Goal: Communication & Community: Share content

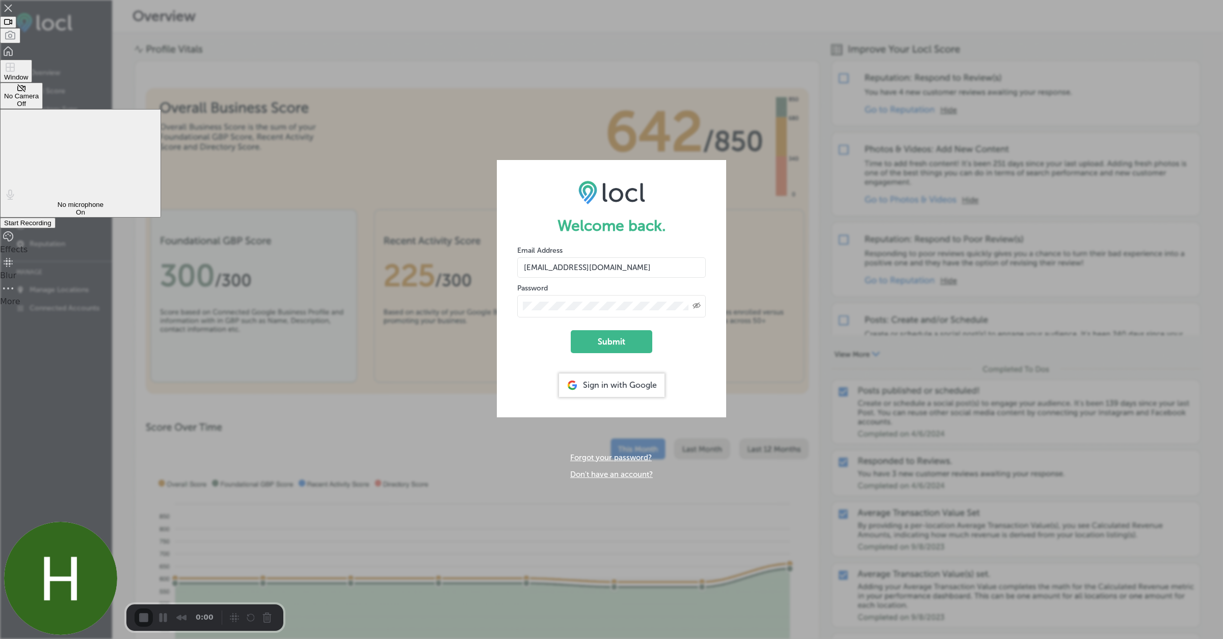
click at [51, 219] on span "Start Recording" at bounding box center [27, 223] width 47 height 8
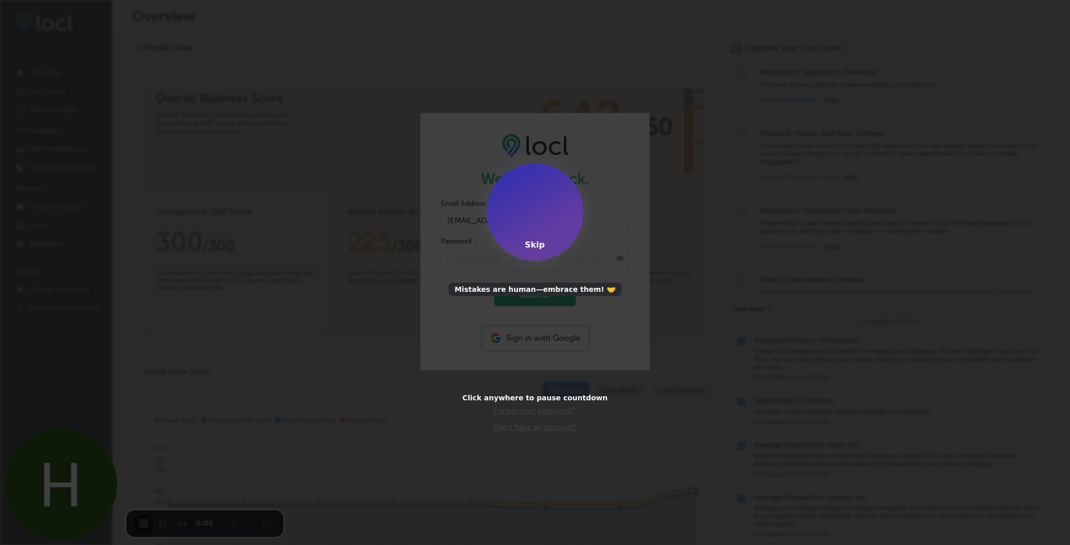
click at [531, 246] on div "Skip" at bounding box center [535, 245] width 20 height 10
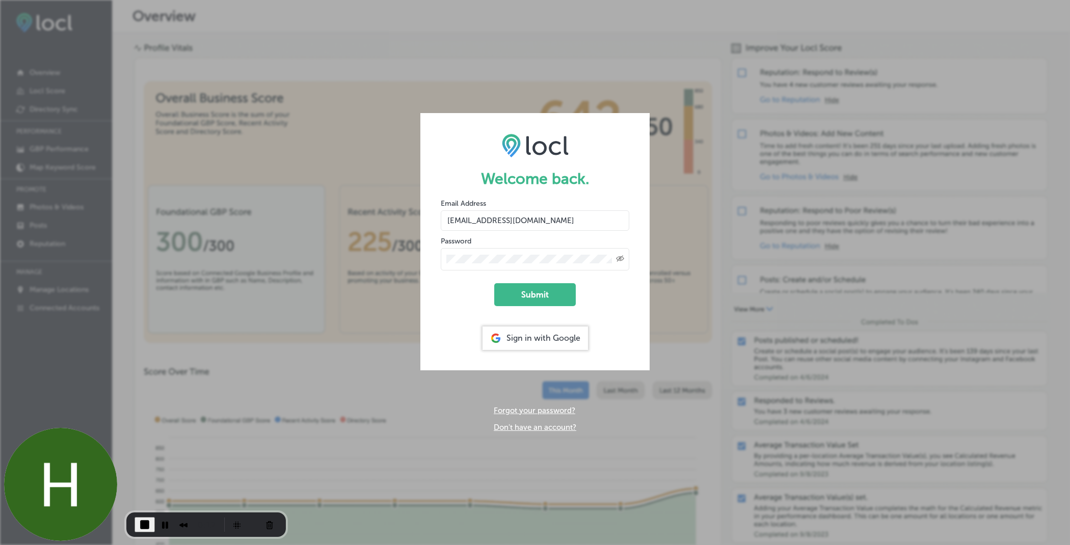
drag, startPoint x: 446, startPoint y: 220, endPoint x: 611, endPoint y: 220, distance: 165.1
click at [611, 220] on input "[EMAIL_ADDRESS][DOMAIN_NAME]" at bounding box center [535, 220] width 189 height 20
click at [638, 173] on form "Welcome back. Email Address [EMAIL_ADDRESS][DOMAIN_NAME] Password Created with …" at bounding box center [534, 241] width 229 height 257
click at [545, 287] on button "Submit" at bounding box center [535, 294] width 82 height 23
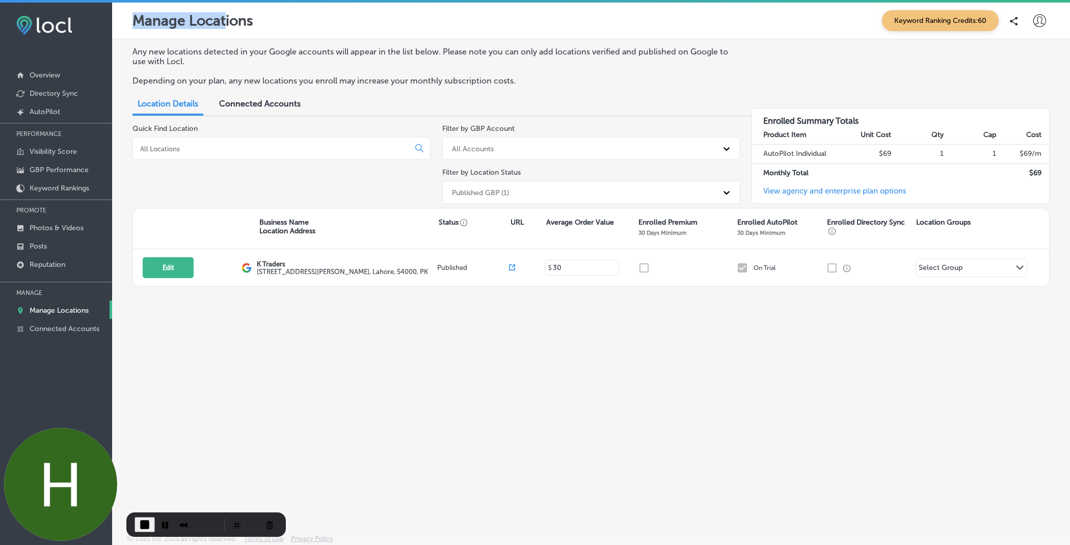
drag, startPoint x: 134, startPoint y: 25, endPoint x: 224, endPoint y: 25, distance: 90.2
click at [224, 25] on p "Manage Locations" at bounding box center [192, 20] width 121 height 17
click at [232, 24] on p "Manage Locations" at bounding box center [192, 20] width 121 height 17
drag, startPoint x: 131, startPoint y: 22, endPoint x: 198, endPoint y: 12, distance: 68.0
click at [198, 12] on div "Manage Locations Keyword Ranking Credits: 60" at bounding box center [591, 21] width 958 height 37
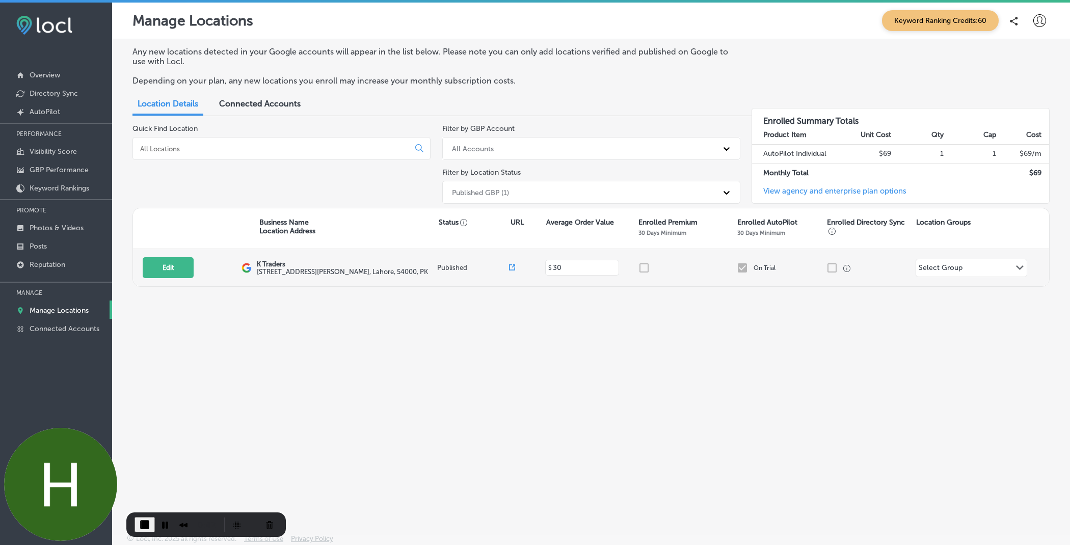
click at [236, 265] on div "Edit This location is not published yet." at bounding box center [192, 267] width 99 height 21
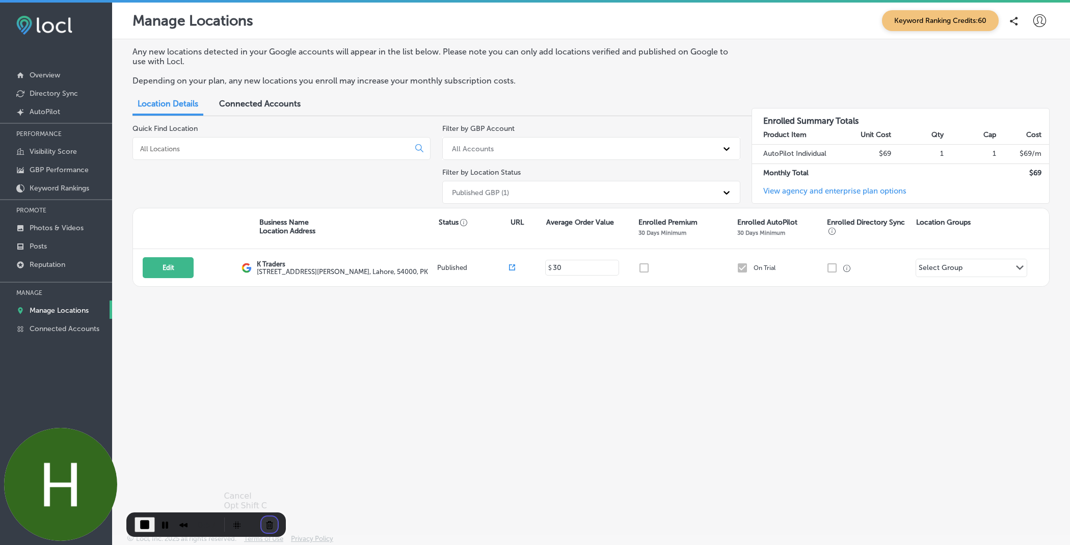
click at [269, 520] on button "Cancel Recording" at bounding box center [269, 525] width 16 height 16
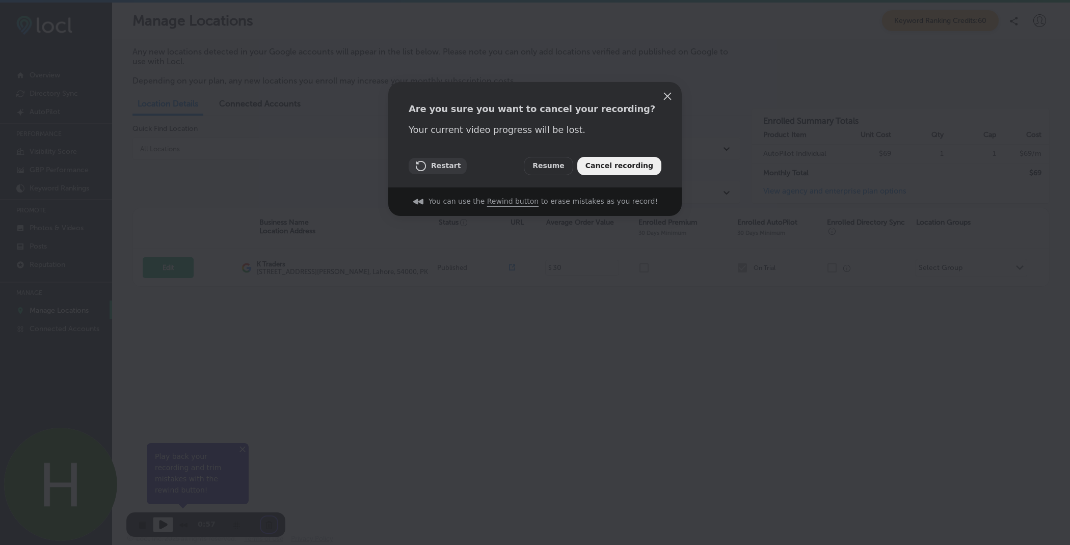
click at [442, 172] on button "Restart" at bounding box center [438, 166] width 58 height 16
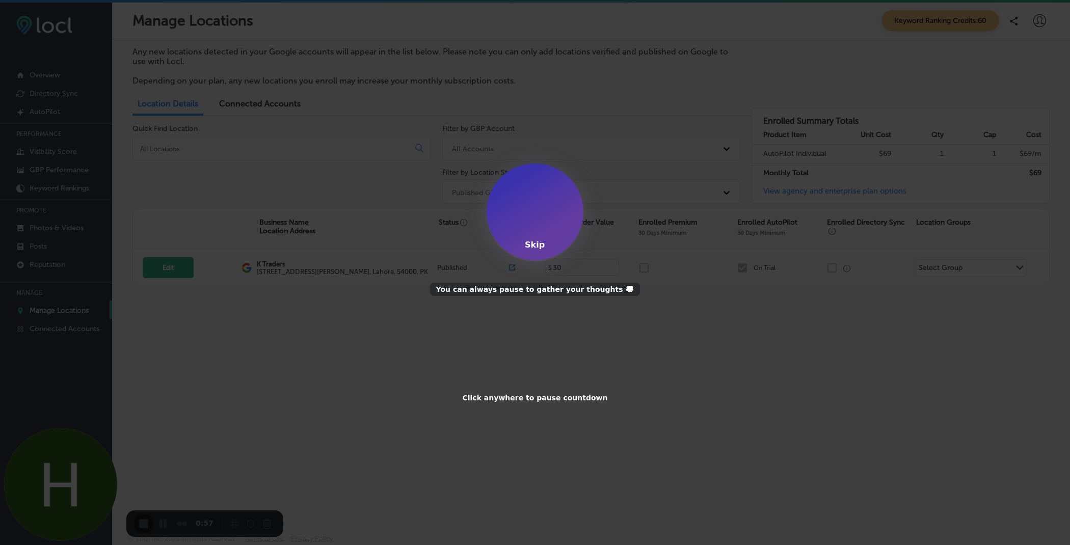
click at [831, 37] on div "1 Skip You can always pause to gather your thoughts 💭 Click anywhere to pause c…" at bounding box center [535, 272] width 1070 height 545
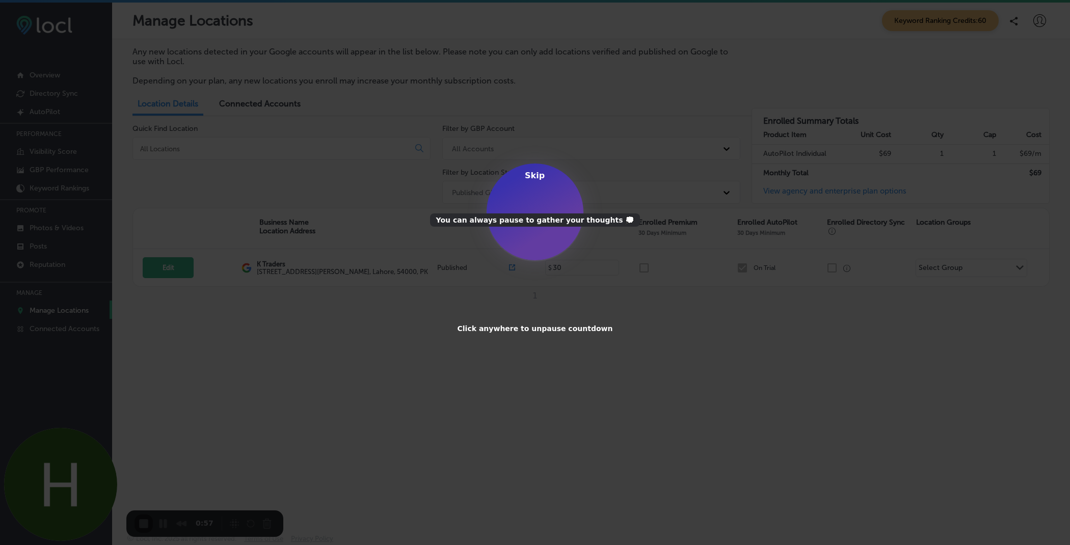
click at [537, 180] on div "Skip" at bounding box center [535, 176] width 20 height 10
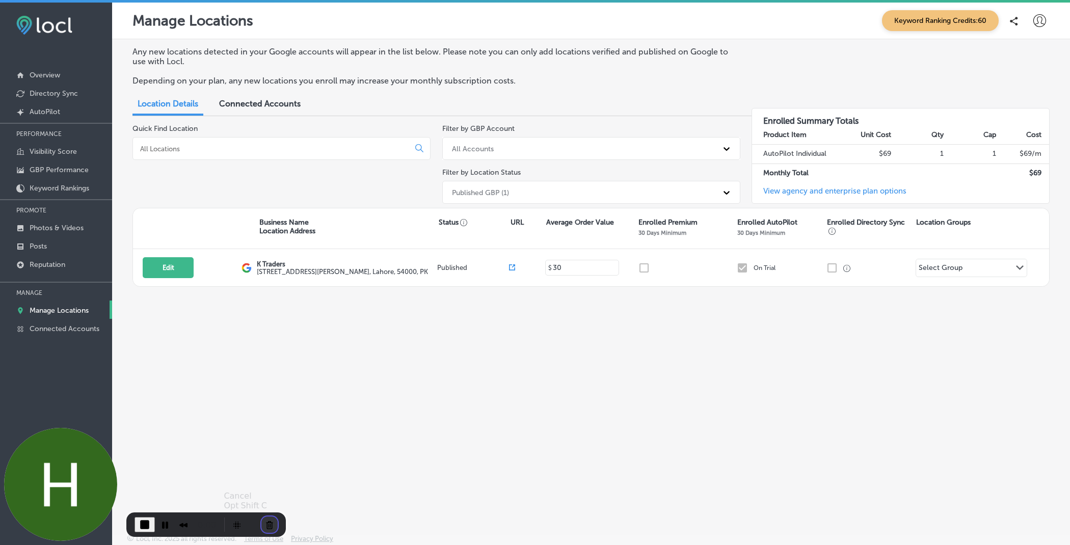
click at [266, 525] on button "Cancel Recording" at bounding box center [269, 525] width 16 height 16
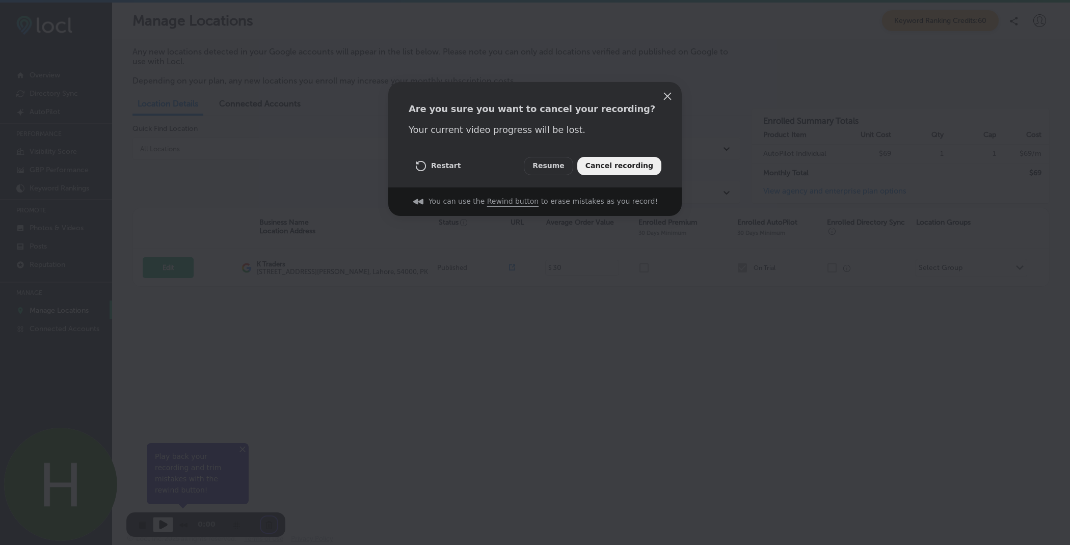
click at [617, 170] on span "Cancel recording" at bounding box center [619, 166] width 68 height 11
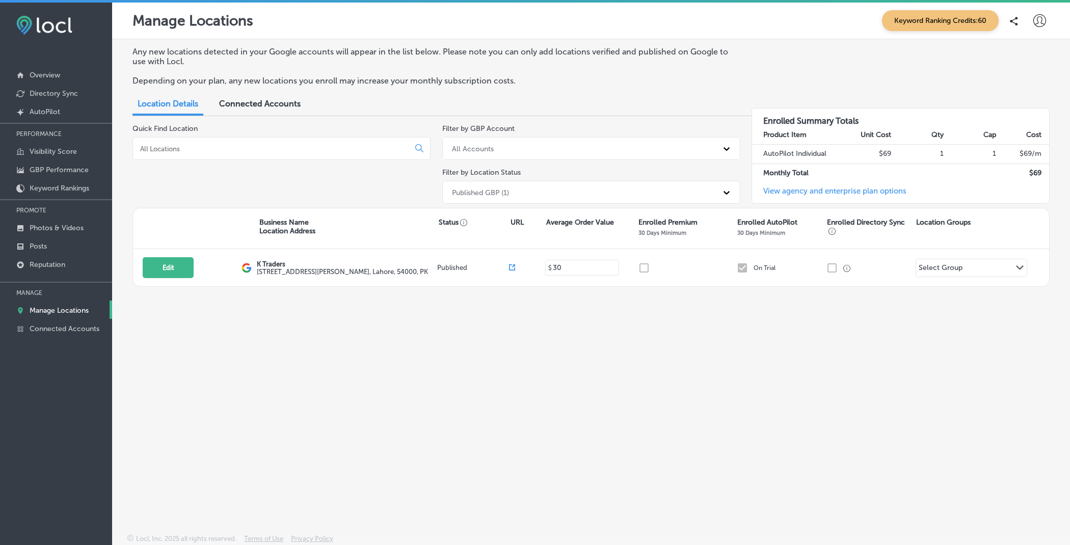
click at [1033, 23] on icon at bounding box center [1039, 20] width 13 height 13
click at [1017, 110] on p "Log Out" at bounding box center [1017, 109] width 31 height 12
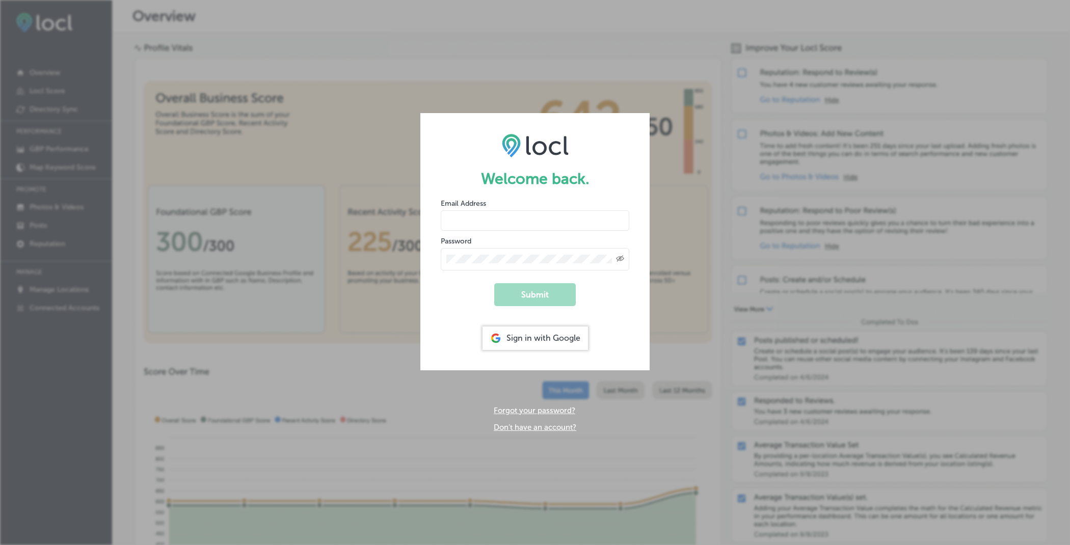
type input "[EMAIL_ADDRESS][DOMAIN_NAME]"
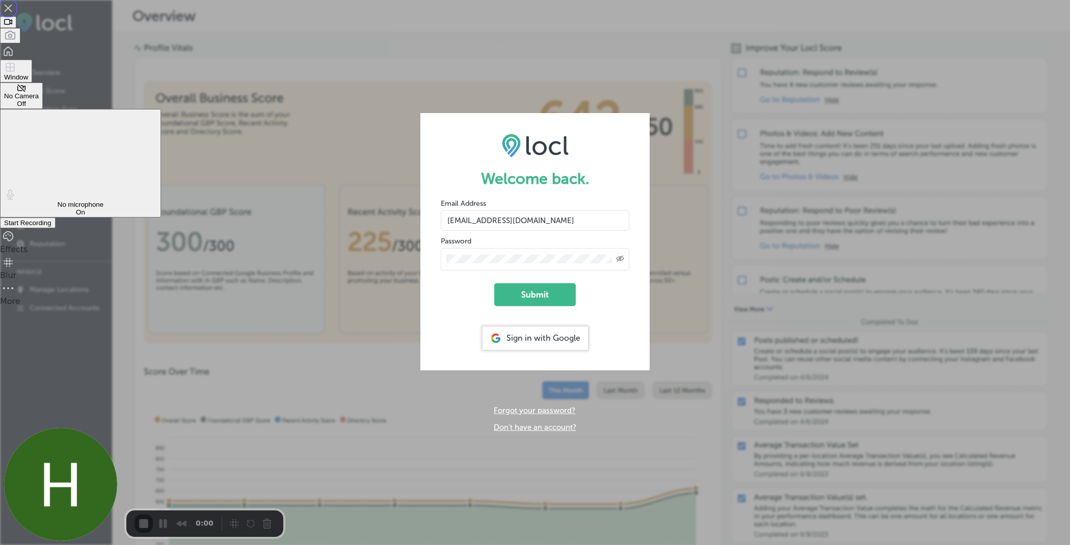
click at [51, 219] on div "Start Recording" at bounding box center [27, 223] width 47 height 8
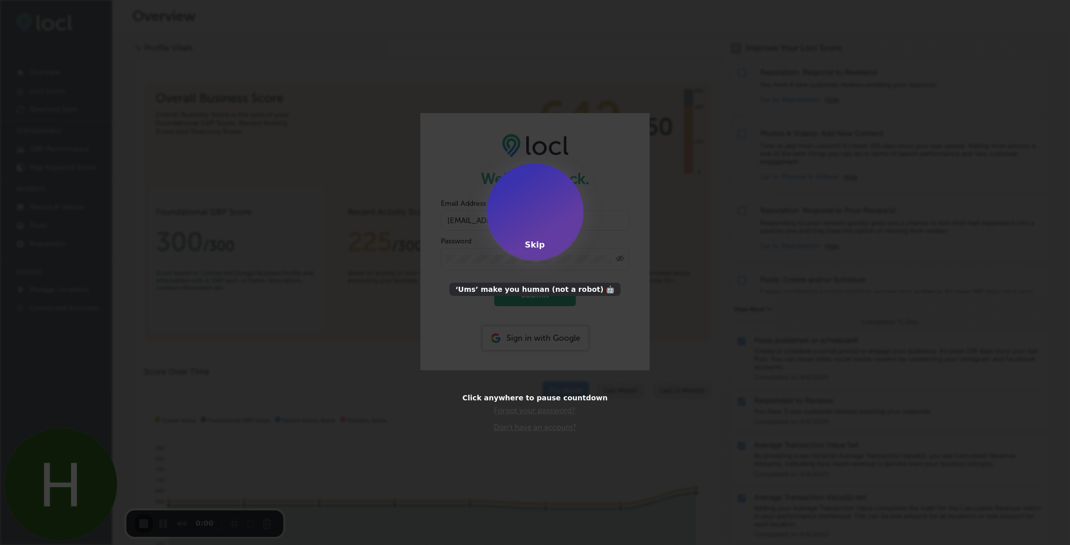
click at [535, 246] on div "Skip" at bounding box center [535, 245] width 20 height 10
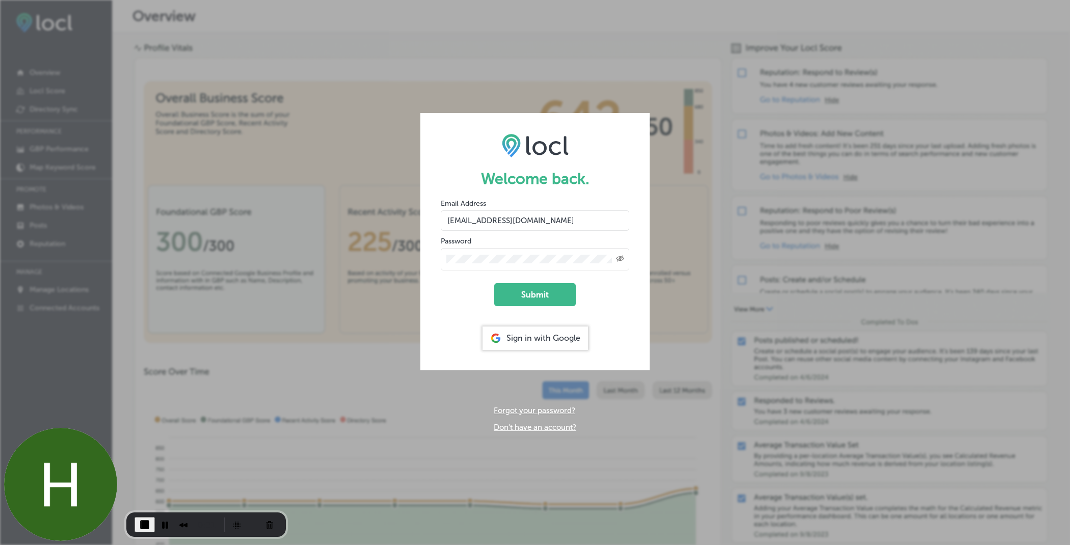
click at [617, 260] on icon "Toggle password visibility" at bounding box center [620, 258] width 8 height 6
click at [521, 298] on button "Submit" at bounding box center [535, 294] width 82 height 23
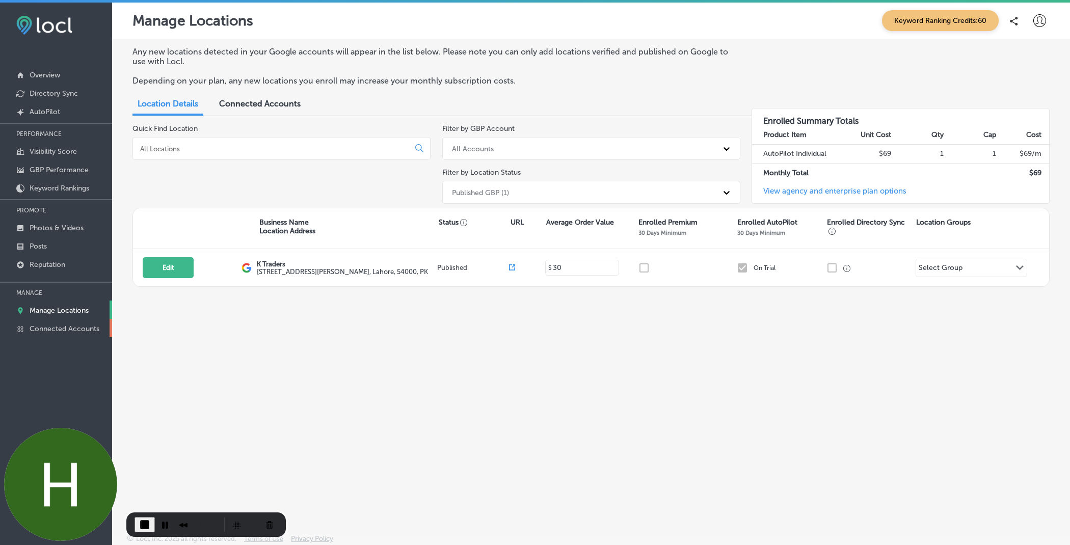
click at [78, 328] on p "Connected Accounts" at bounding box center [65, 329] width 70 height 9
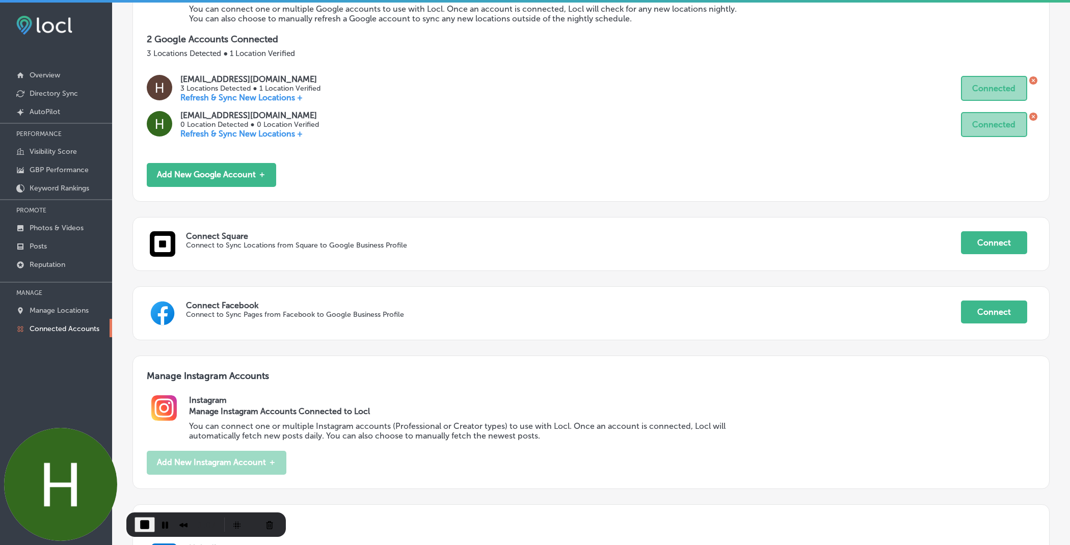
scroll to position [352, 0]
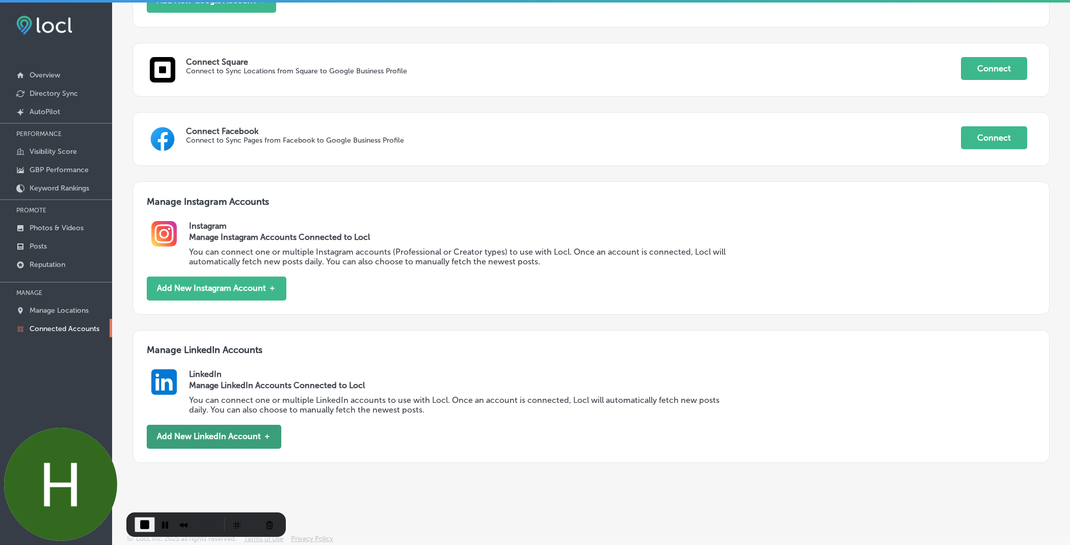
click at [203, 437] on button "Add New LinkedIn Account ＋" at bounding box center [214, 437] width 135 height 24
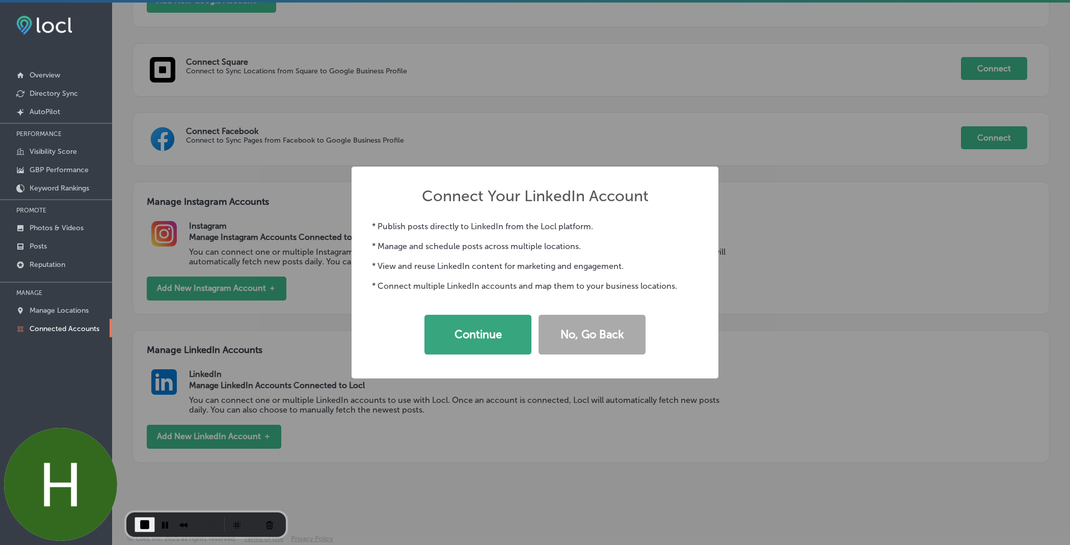
click at [444, 325] on button "Continue" at bounding box center [477, 335] width 107 height 40
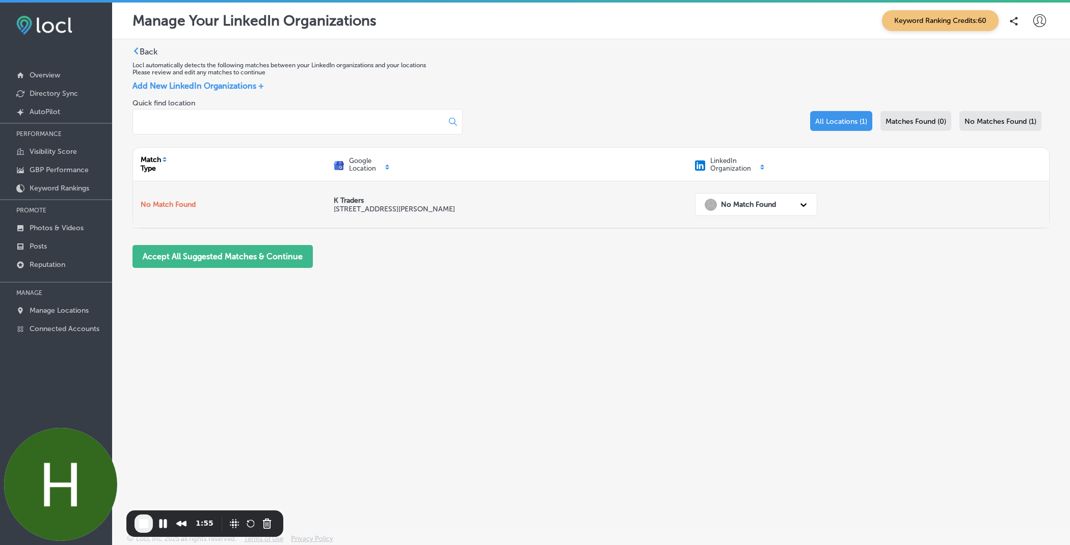
click at [722, 208] on strong "No Match Found" at bounding box center [748, 204] width 55 height 9
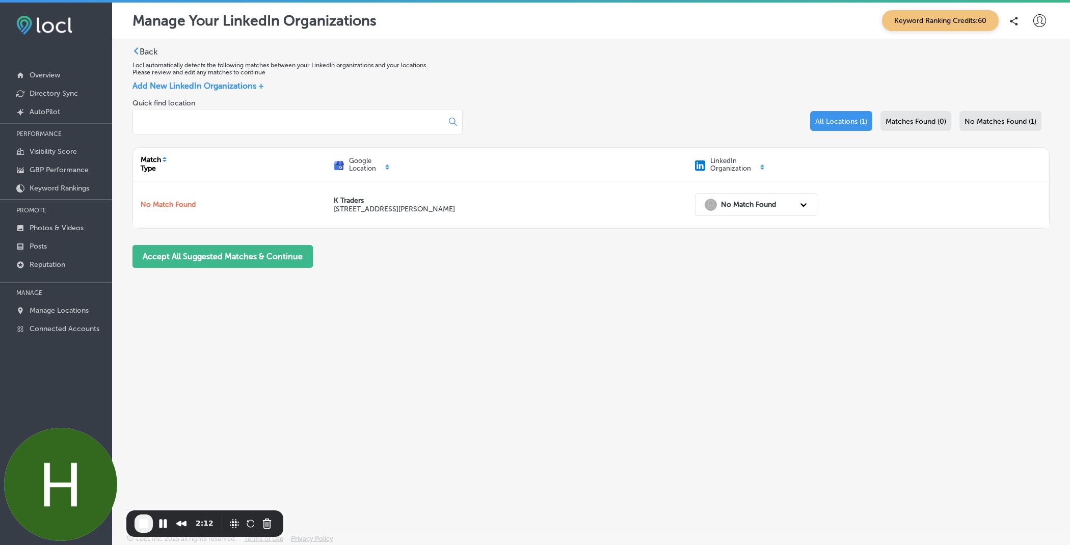
click at [543, 297] on div "Back Locl automatically detects the following matches between your LinkedIn org…" at bounding box center [591, 262] width 958 height 447
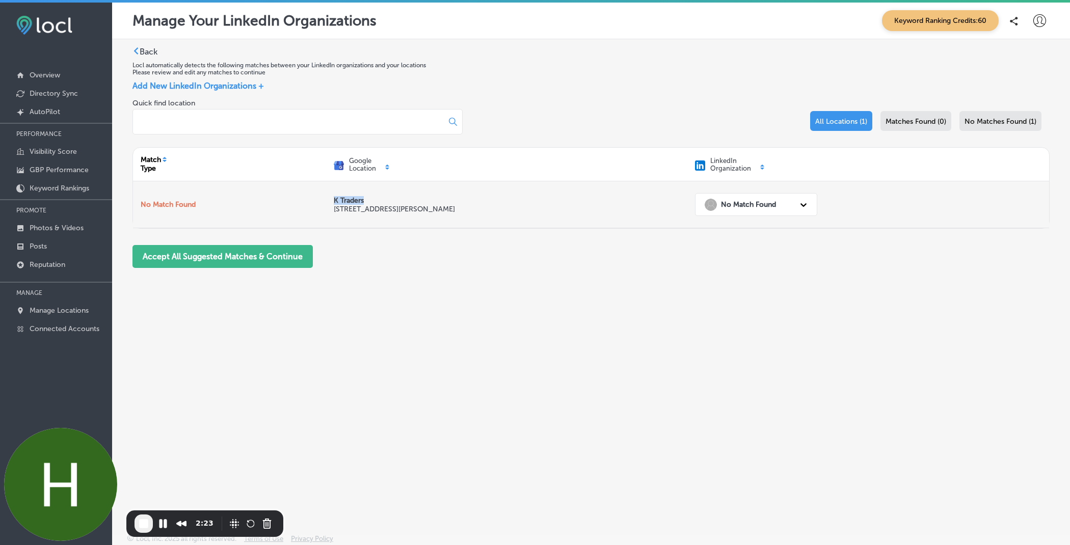
drag, startPoint x: 326, startPoint y: 204, endPoint x: 364, endPoint y: 204, distance: 38.2
click at [364, 204] on div "K Traders 505 A1 Block Johar Town Lahore, 54000, PK" at bounding box center [507, 204] width 362 height 46
click at [743, 196] on div "No Match Found" at bounding box center [747, 204] width 95 height 21
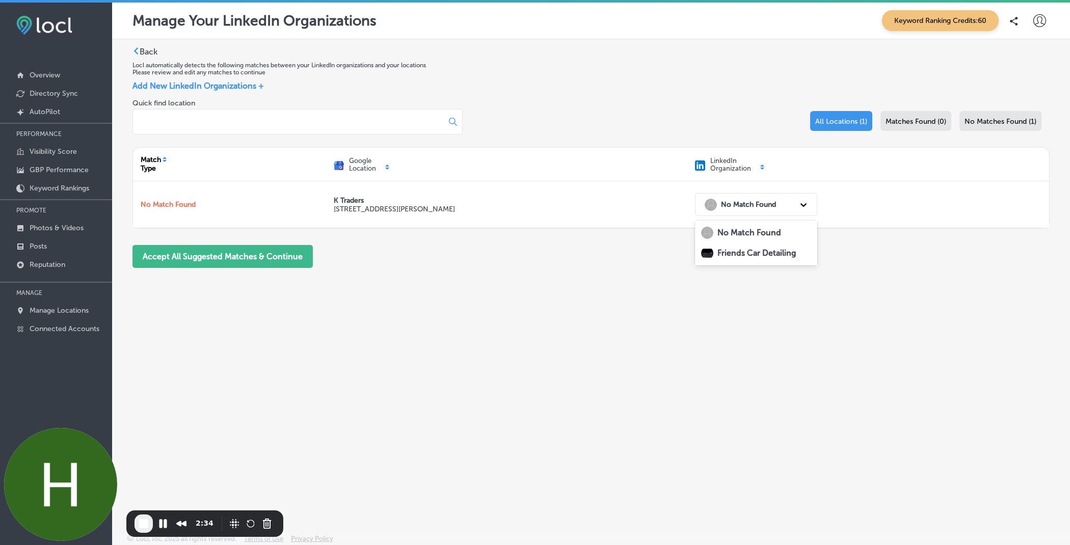
click at [723, 250] on strong "Friends Car Detailing" at bounding box center [756, 253] width 78 height 10
click at [172, 254] on button "Accept All Suggested Matches & Continue" at bounding box center [222, 256] width 180 height 23
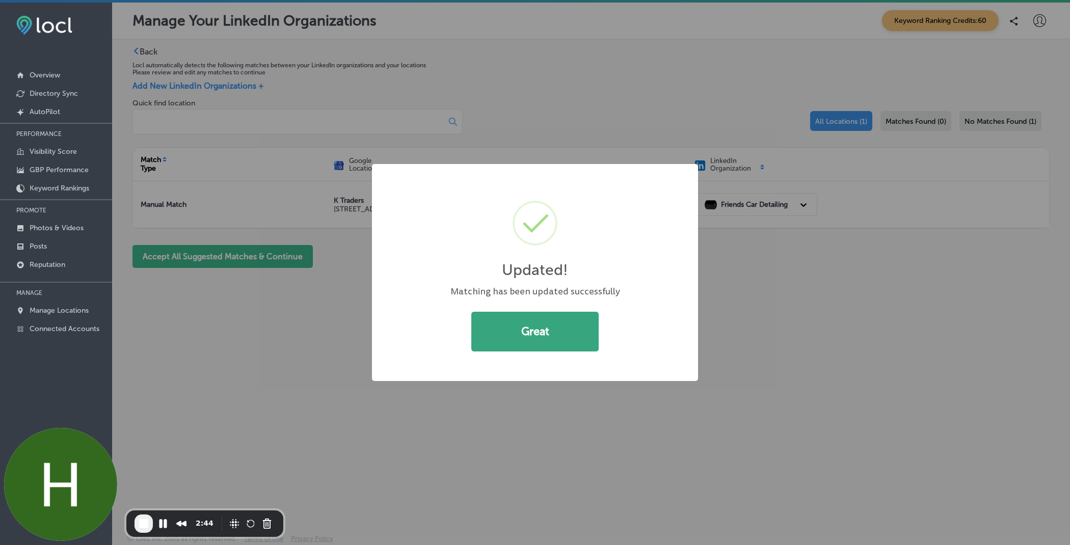
click at [513, 325] on button "Great" at bounding box center [534, 332] width 127 height 40
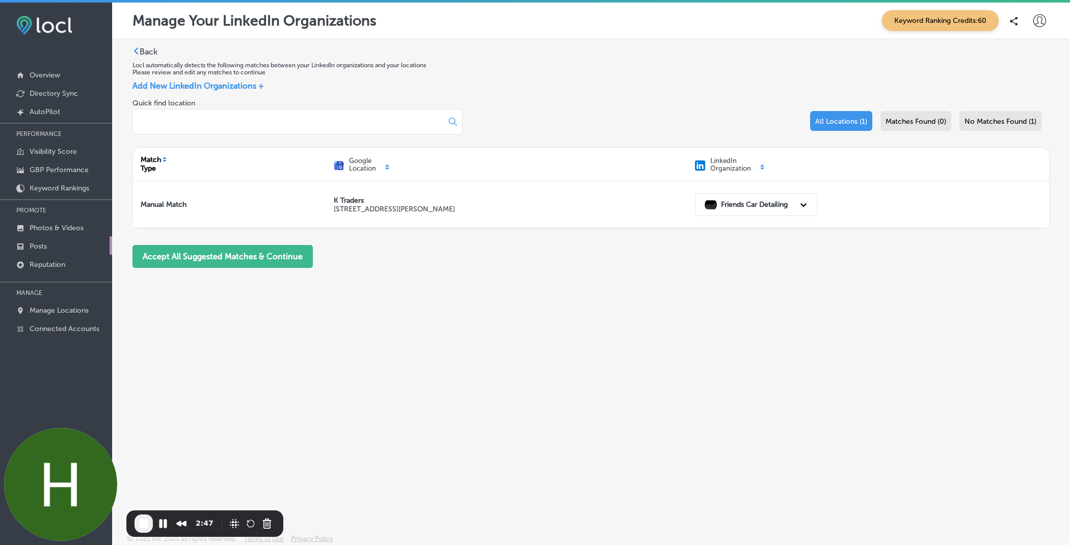
click at [49, 243] on link "Posts" at bounding box center [56, 245] width 112 height 18
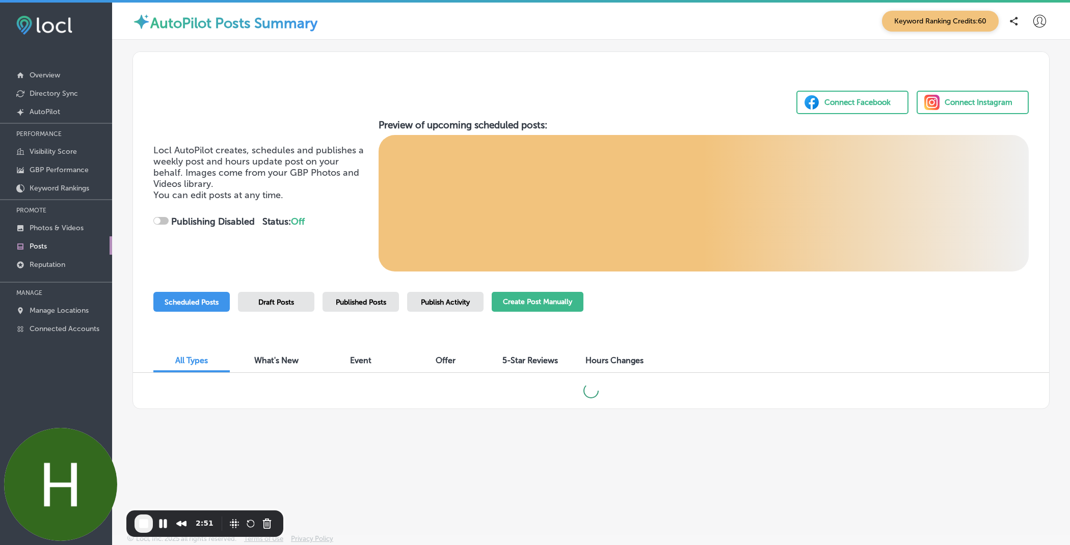
click at [536, 303] on button "Create Post Manually" at bounding box center [538, 302] width 92 height 20
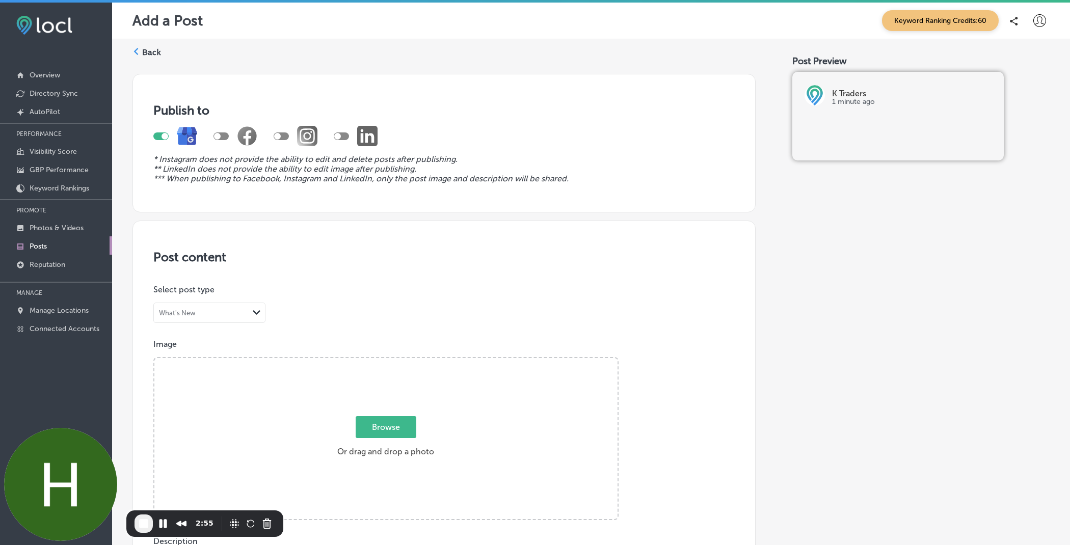
click at [340, 136] on div at bounding box center [337, 136] width 7 height 7
checkbox input "true"
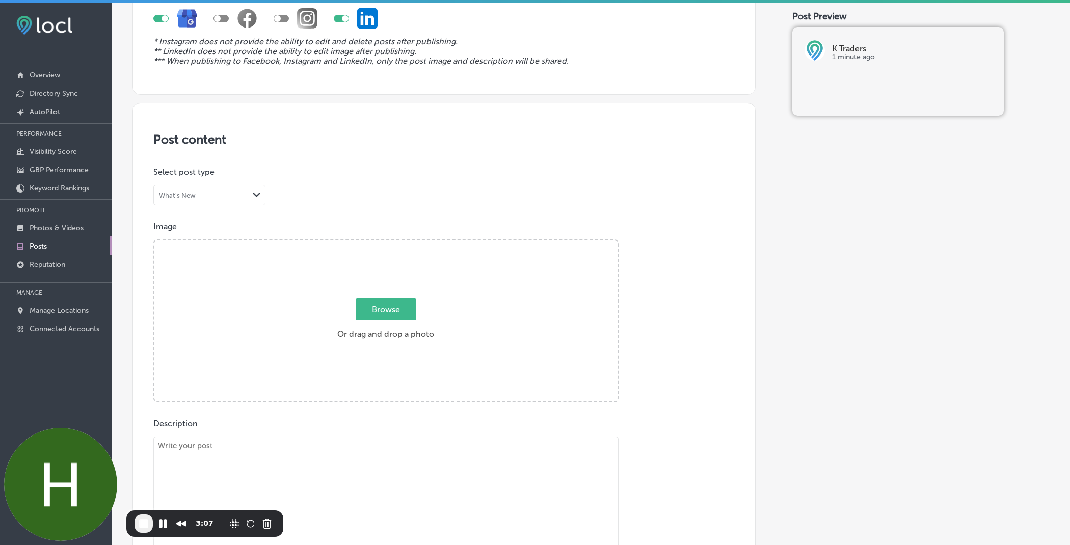
scroll to position [120, 0]
click at [378, 308] on span "Browse" at bounding box center [386, 307] width 61 height 22
click at [378, 241] on input "Browse Or drag and drop a photo" at bounding box center [385, 239] width 463 height 3
type input "C:\fakepath\image (1).png"
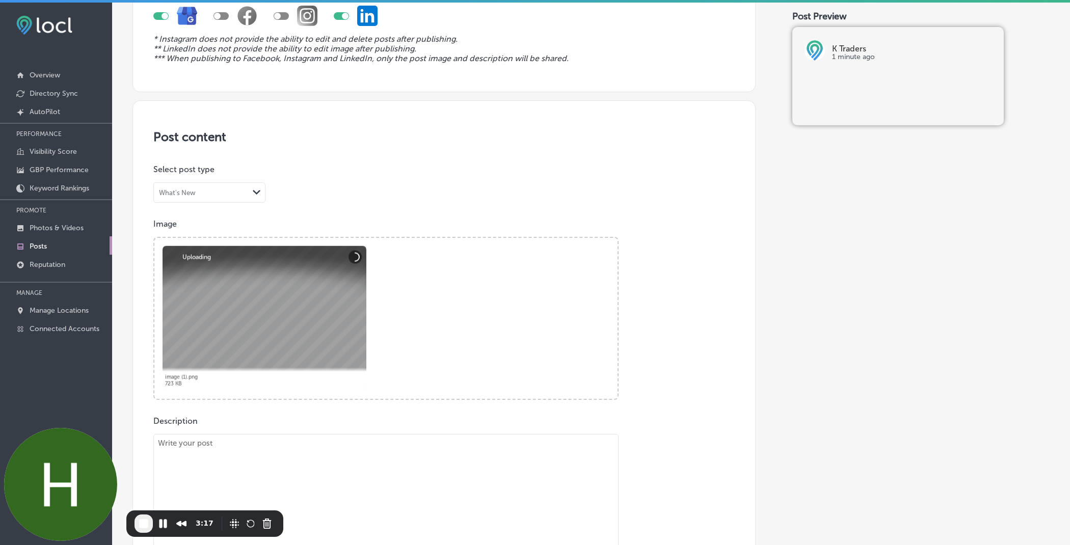
scroll to position [286, 0]
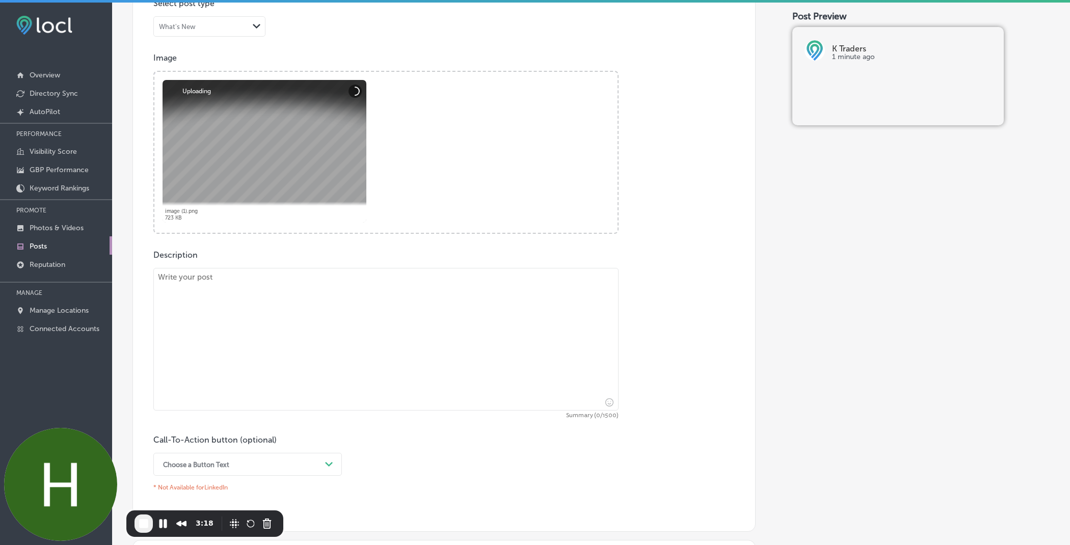
click at [370, 328] on textarea at bounding box center [385, 339] width 465 height 143
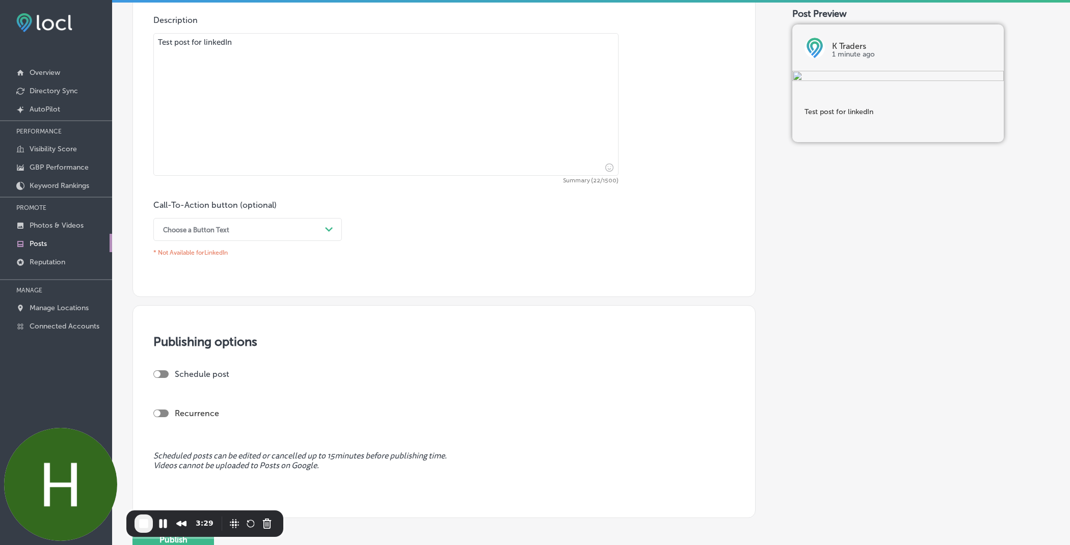
scroll to position [604, 0]
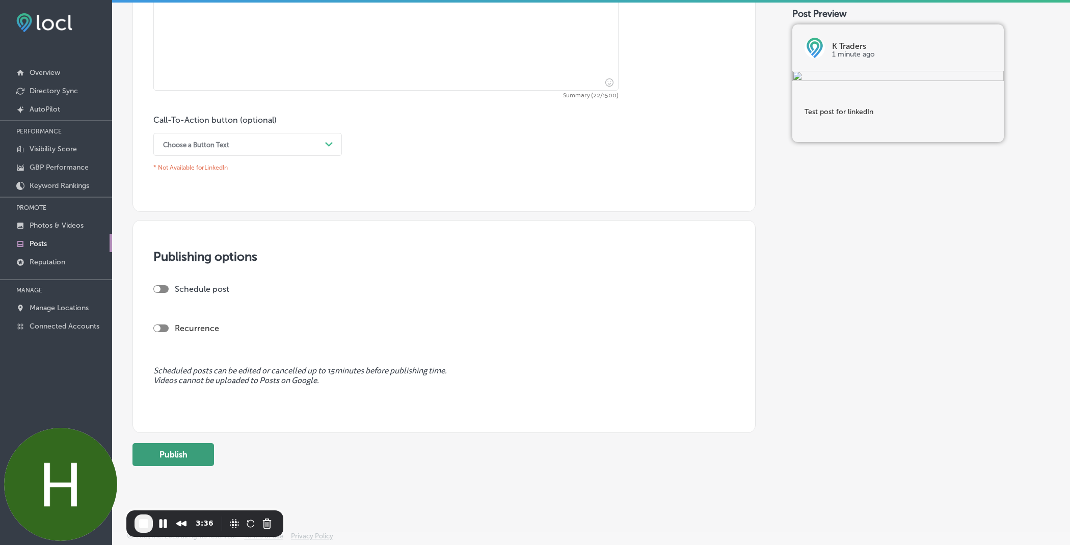
type textarea "Test post for linkedIn"
click at [160, 448] on button "Publish" at bounding box center [173, 454] width 82 height 23
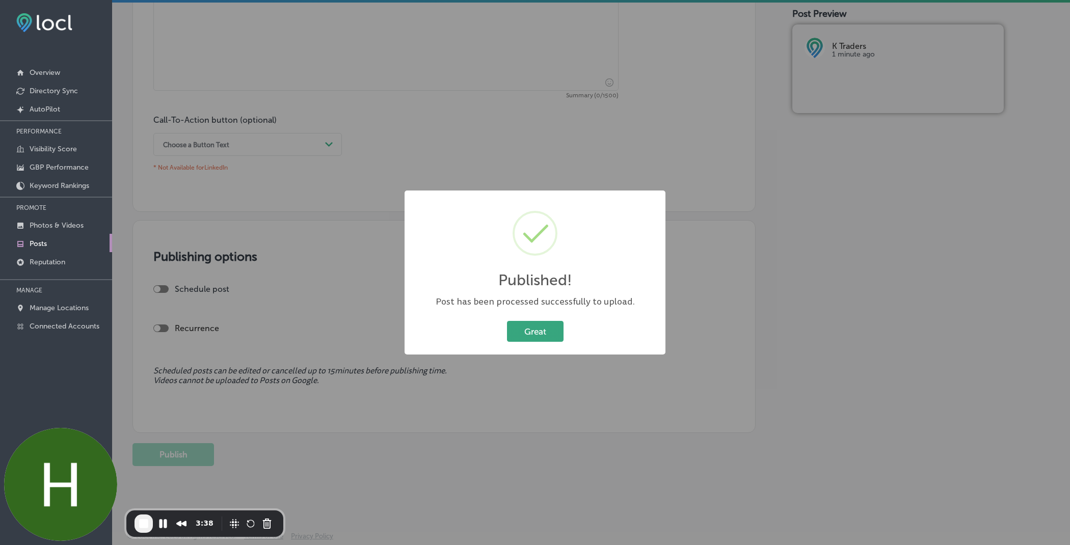
click at [531, 331] on button "Great" at bounding box center [535, 331] width 57 height 21
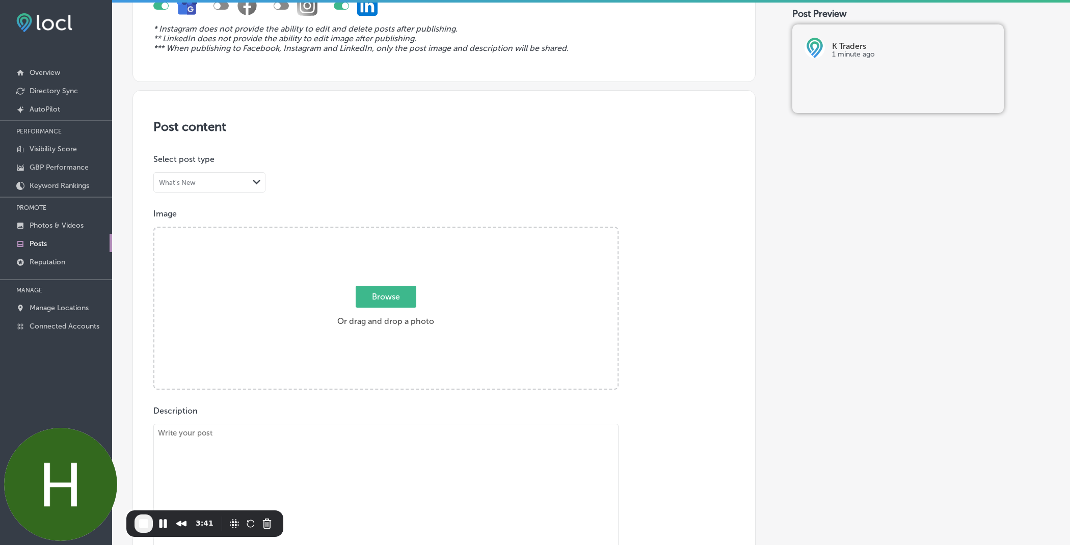
scroll to position [0, 0]
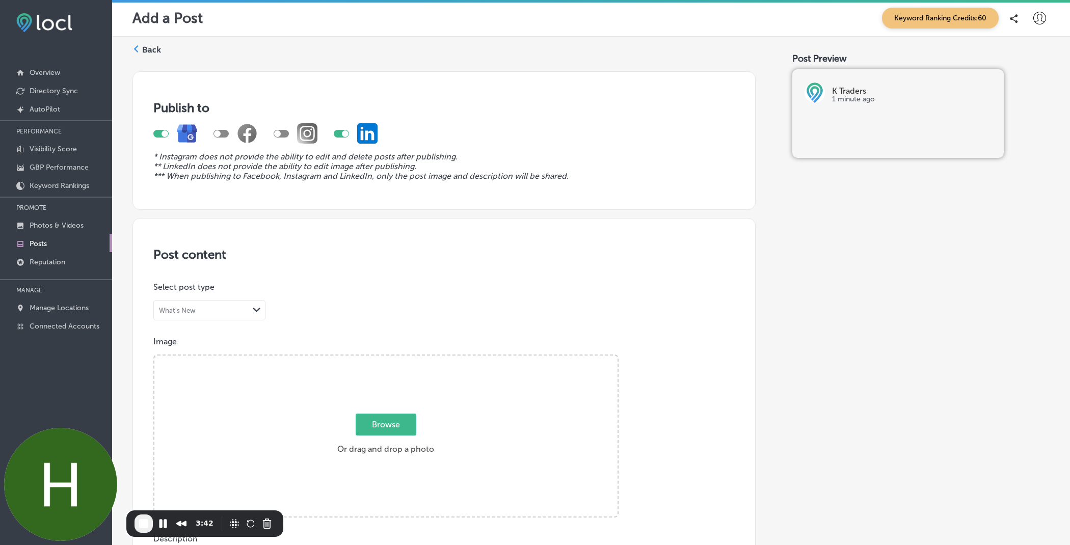
click at [141, 47] on div "Back" at bounding box center [146, 53] width 29 height 19
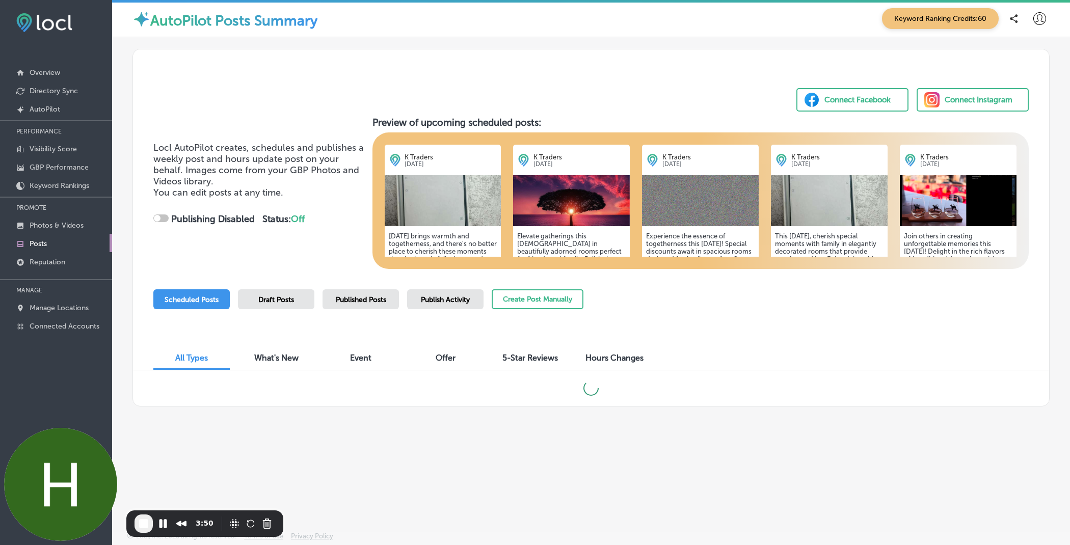
checkbox input "true"
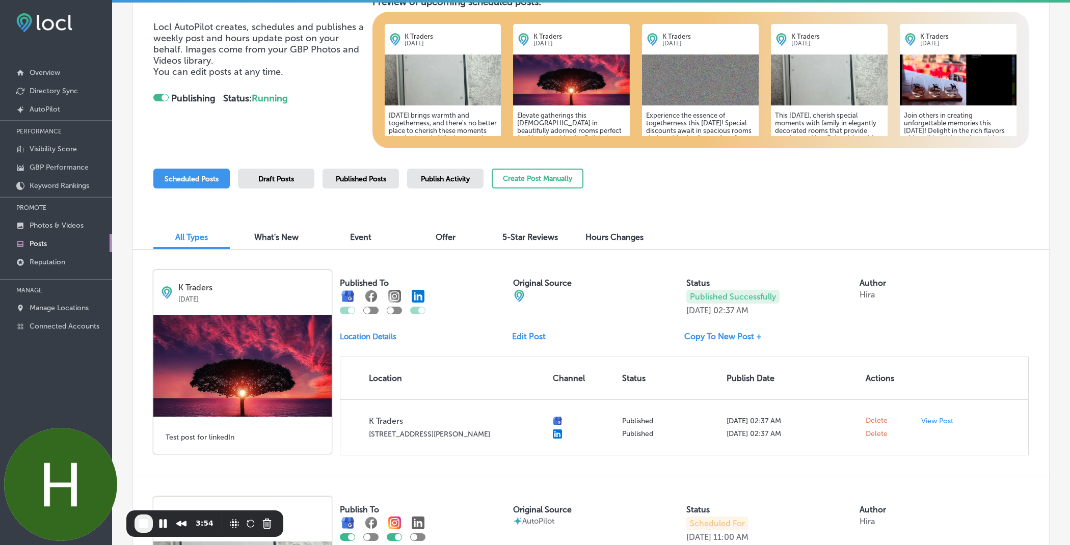
scroll to position [121, 0]
drag, startPoint x: 689, startPoint y: 295, endPoint x: 766, endPoint y: 297, distance: 77.0
click at [766, 297] on p "Published Successfully" at bounding box center [732, 296] width 93 height 14
click at [778, 297] on p "Published Successfully" at bounding box center [732, 296] width 93 height 14
click at [359, 171] on div "Published Posts" at bounding box center [361, 178] width 76 height 20
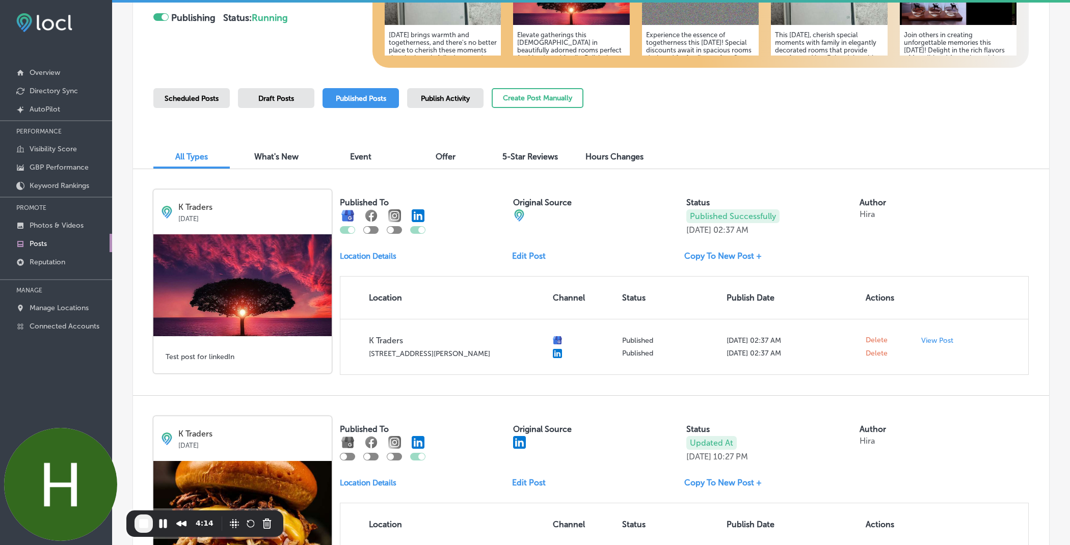
scroll to position [205, 0]
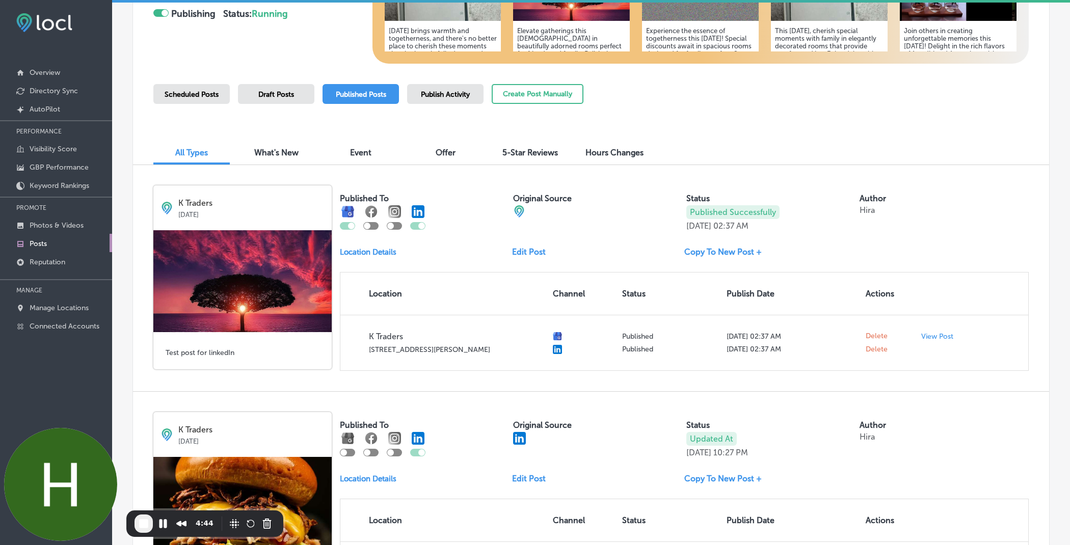
click at [524, 253] on link "Edit Post" at bounding box center [533, 252] width 42 height 10
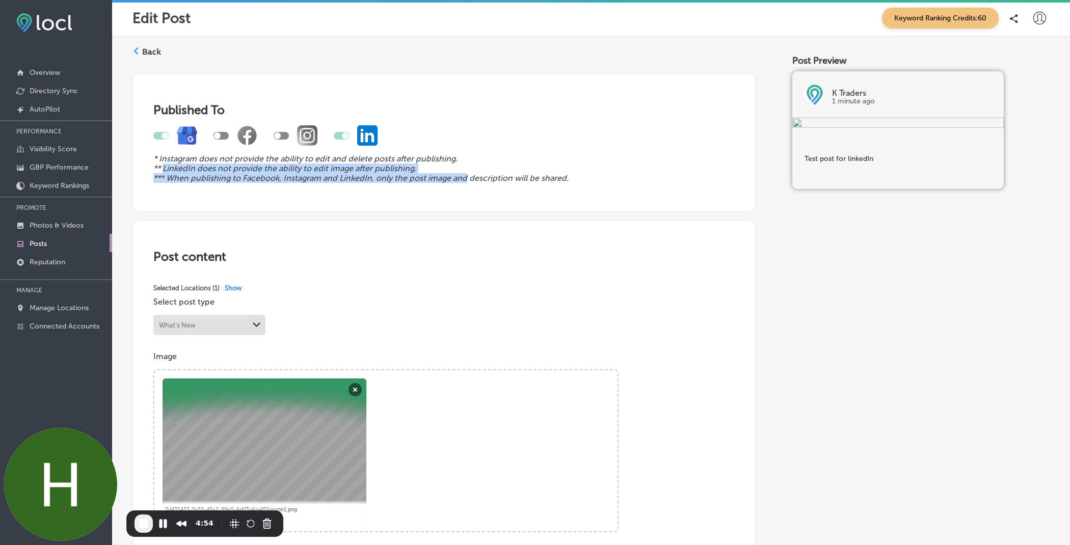
drag, startPoint x: 162, startPoint y: 169, endPoint x: 464, endPoint y: 173, distance: 301.7
click at [465, 173] on div "* Instagram does not provide the ability to edit and delete posts after publish…" at bounding box center [443, 150] width 581 height 66
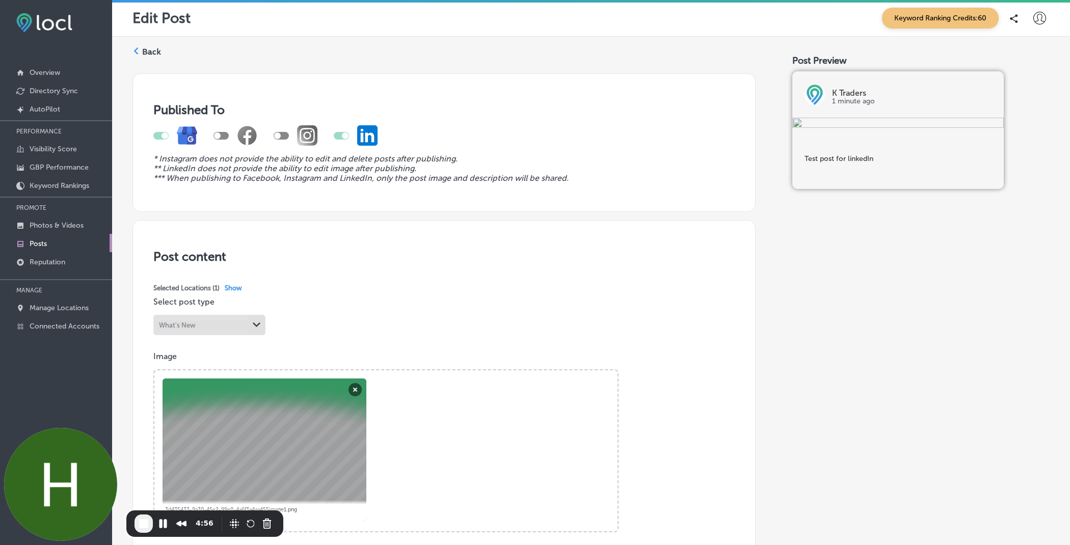
click at [318, 164] on icon "** LinkedIn does not provide the ability to edit image after publishing." at bounding box center [284, 169] width 263 height 10
click at [153, 48] on label "Back" at bounding box center [151, 51] width 19 height 11
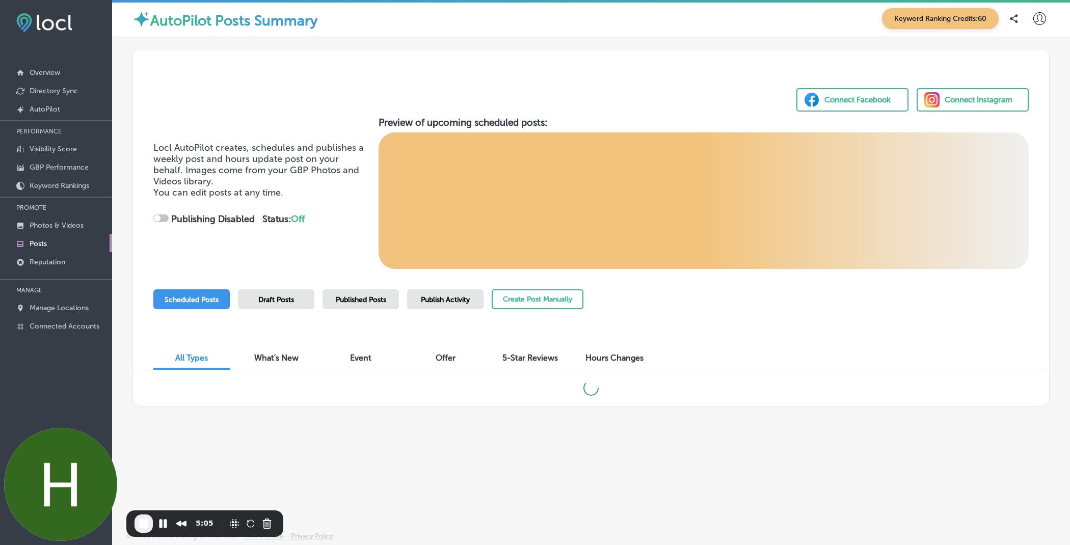
checkbox input "true"
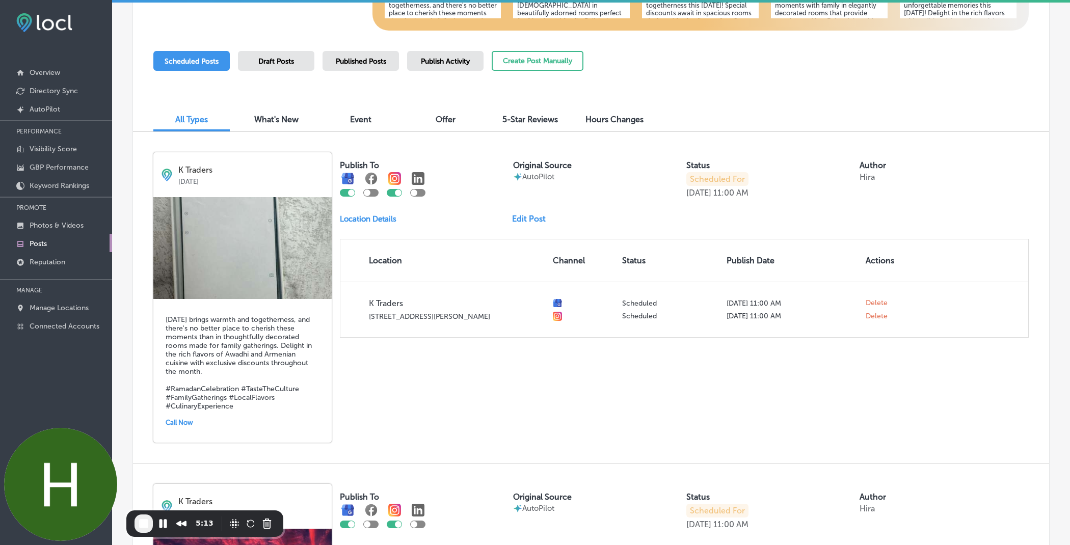
scroll to position [247, 0]
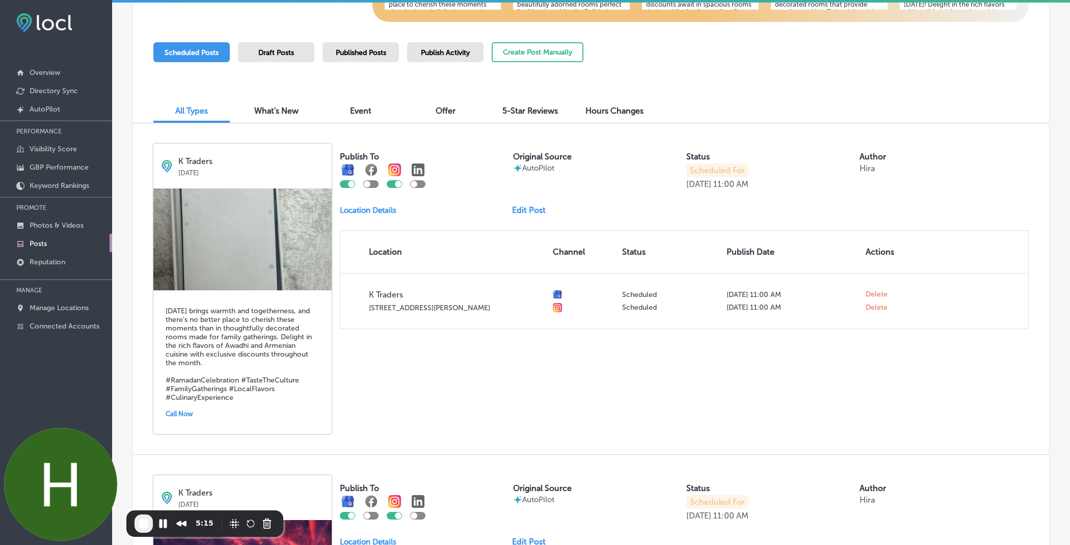
click at [353, 59] on div "Published Posts" at bounding box center [361, 52] width 76 height 20
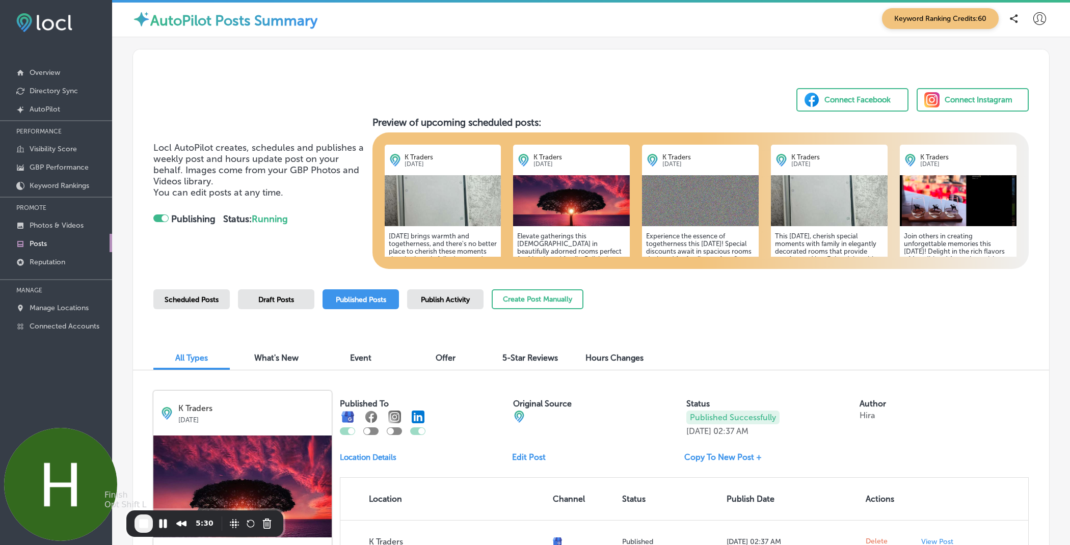
click at [146, 523] on span "End Recording" at bounding box center [144, 524] width 12 height 12
